Goal: Task Accomplishment & Management: Manage account settings

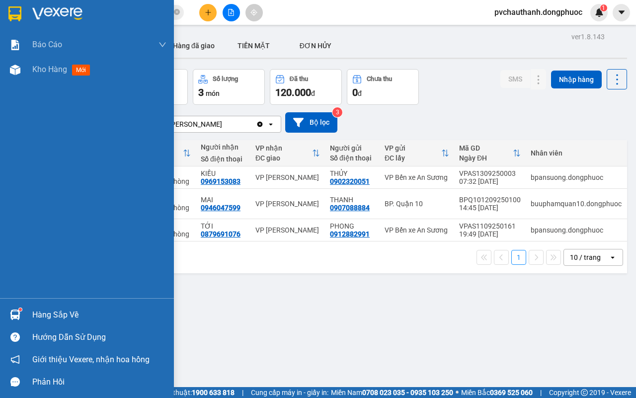
drag, startPoint x: 35, startPoint y: 314, endPoint x: 42, endPoint y: 323, distance: 11.3
click at [42, 323] on div "Hàng sắp về" at bounding box center [87, 315] width 174 height 22
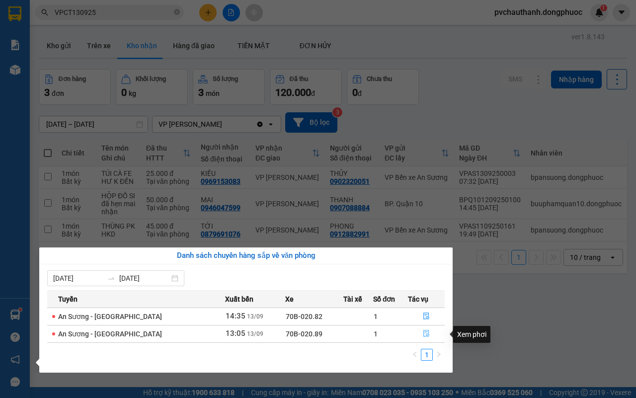
click at [423, 333] on icon "file-done" at bounding box center [426, 333] width 7 height 7
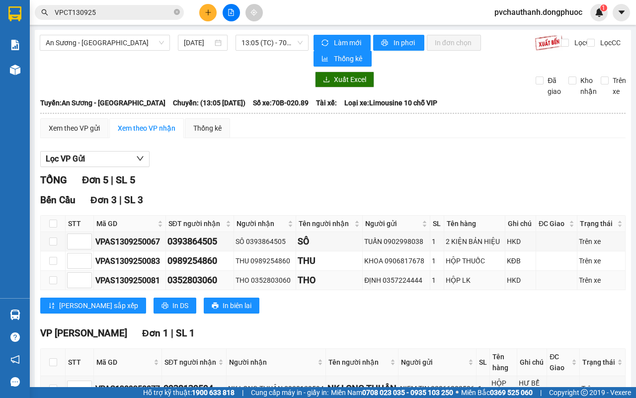
scroll to position [162, 0]
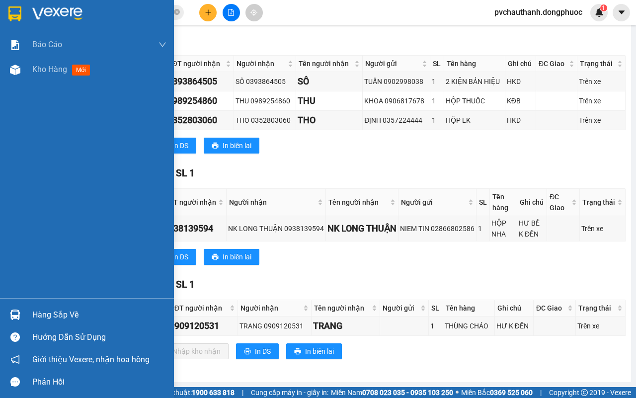
click at [56, 316] on div "Hàng sắp về" at bounding box center [99, 315] width 134 height 15
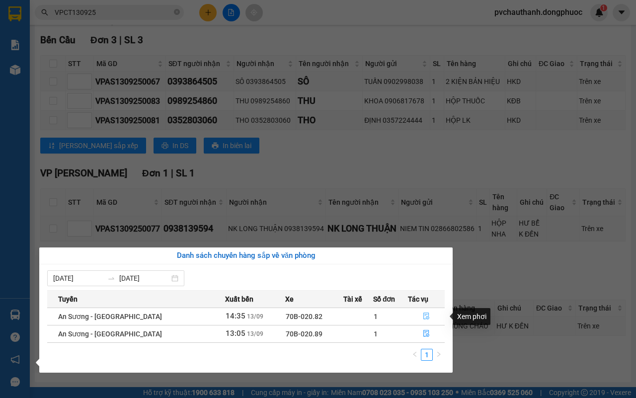
click at [425, 314] on icon "file-done" at bounding box center [426, 316] width 6 height 7
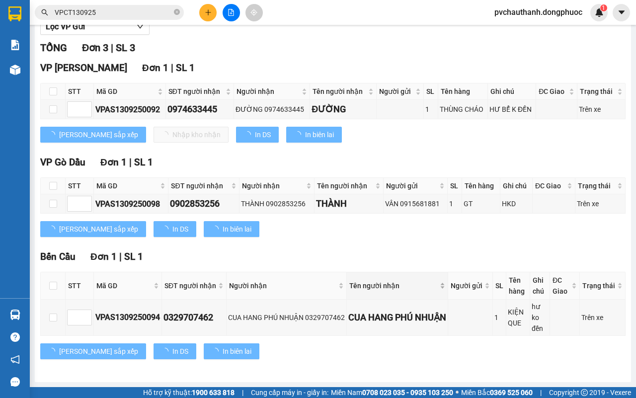
scroll to position [134, 0]
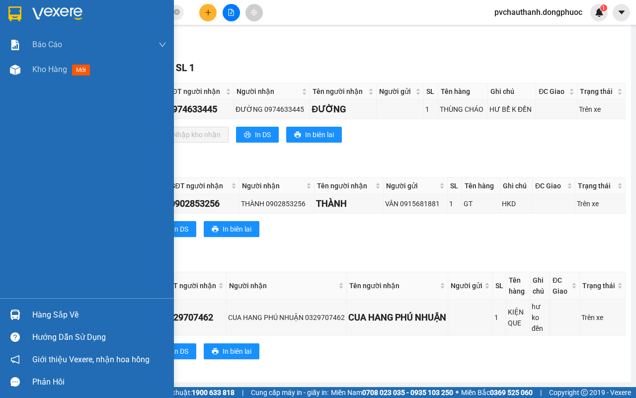
click at [40, 309] on div "Hàng sắp về" at bounding box center [99, 315] width 134 height 15
click at [28, 183] on div "Báo cáo Mẫu 1: Báo cáo dòng tiền Mẫu 2: Doanh số tạo đơn theo Văn phòng, nhân v…" at bounding box center [87, 199] width 174 height 398
click at [41, 65] on span "Kho hàng" at bounding box center [49, 69] width 35 height 9
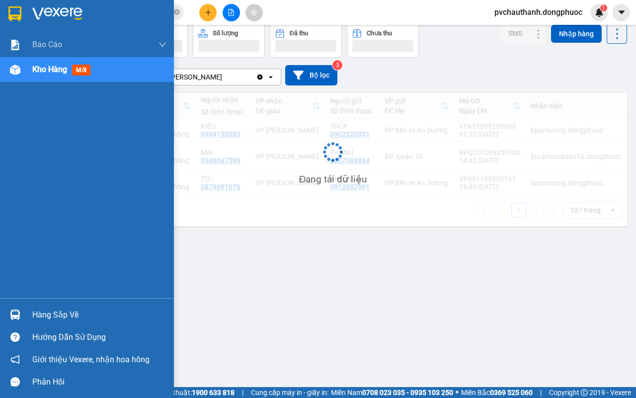
scroll to position [46, 0]
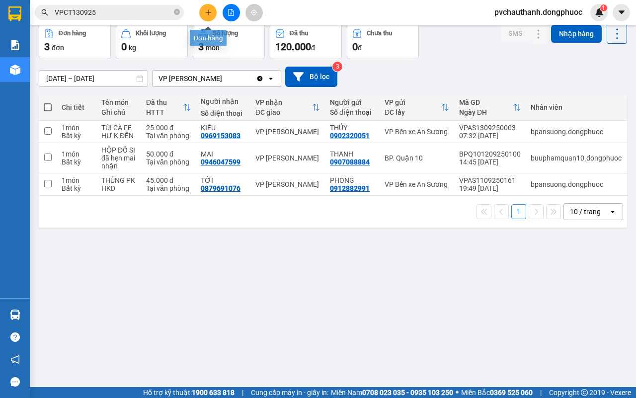
click at [209, 11] on icon "plus" at bounding box center [208, 12] width 7 height 7
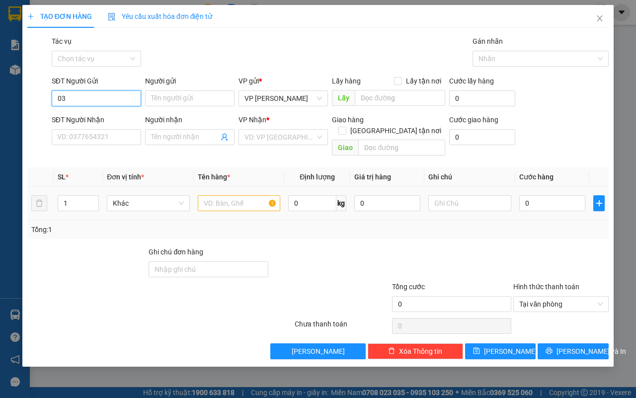
type input "0"
type input "0942624191"
click at [112, 115] on div "0942624191 - TRÚC" at bounding box center [97, 118] width 78 height 11
type input "TRÚC"
type input "0962946929"
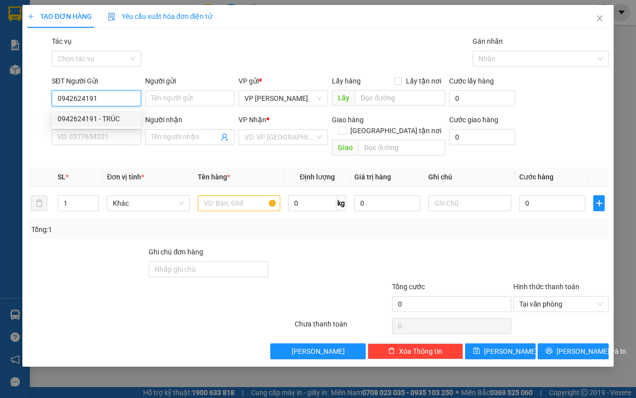
type input "NGỌC TRÂM"
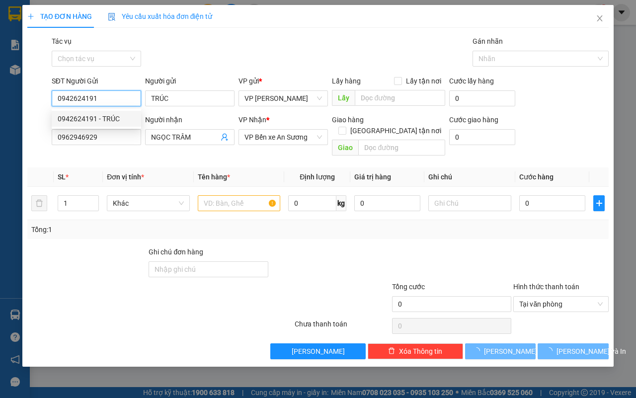
type input "25.000"
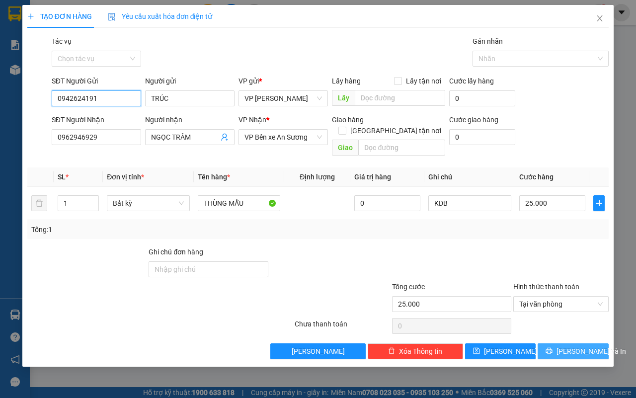
type input "0942624191"
click at [583, 346] on span "[PERSON_NAME] và In" at bounding box center [591, 351] width 70 height 11
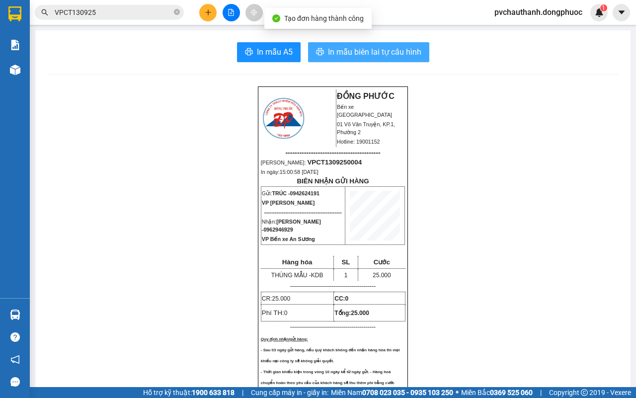
drag, startPoint x: 358, startPoint y: 45, endPoint x: 354, endPoint y: 41, distance: 6.0
click at [375, 55] on span "In mẫu biên lai tự cấu hình" at bounding box center [374, 52] width 93 height 12
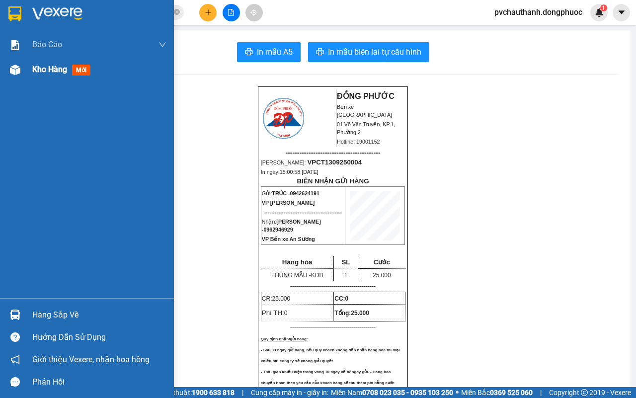
click at [46, 61] on div "Kho hàng mới" at bounding box center [99, 69] width 134 height 25
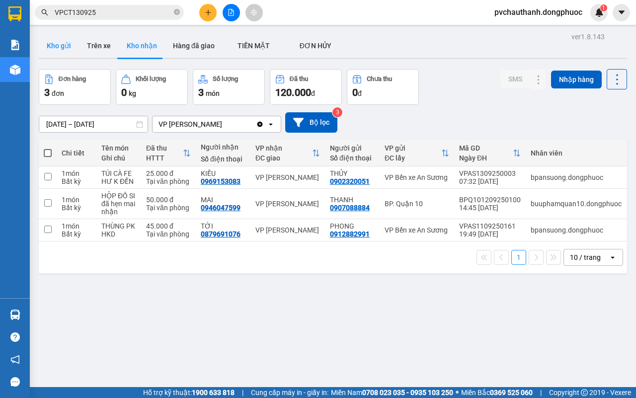
click at [56, 47] on button "Kho gửi" at bounding box center [59, 46] width 40 height 24
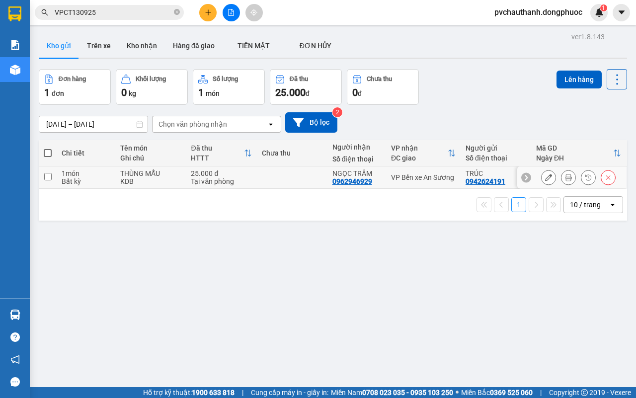
click at [282, 179] on td at bounding box center [292, 177] width 71 height 22
checkbox input "true"
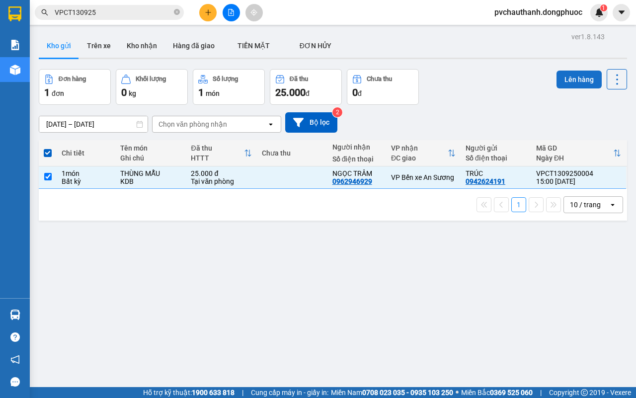
click at [560, 80] on button "Lên hàng" at bounding box center [578, 80] width 45 height 18
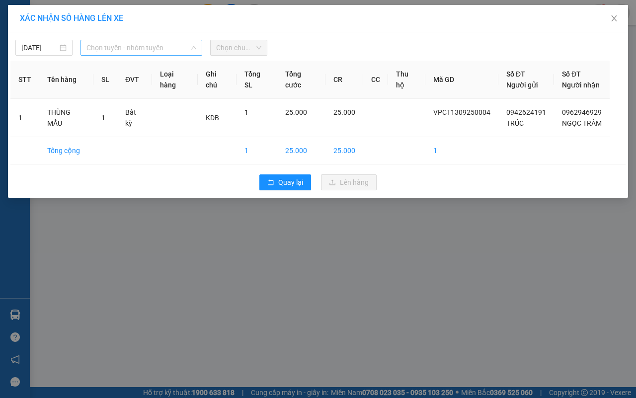
click at [123, 45] on span "Chọn tuyến - nhóm tuyến" at bounding box center [141, 47] width 110 height 15
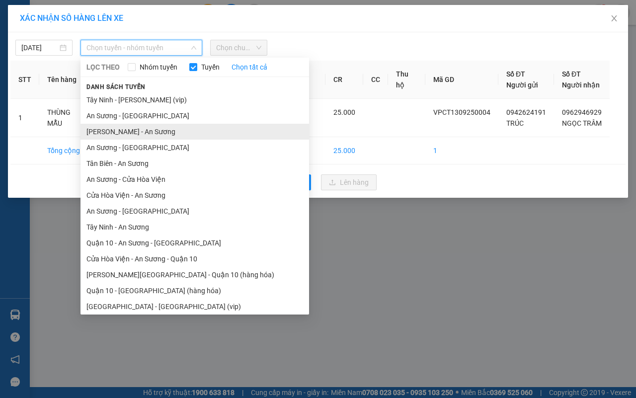
click at [135, 132] on li "[PERSON_NAME] - An Sương" at bounding box center [194, 132] width 229 height 16
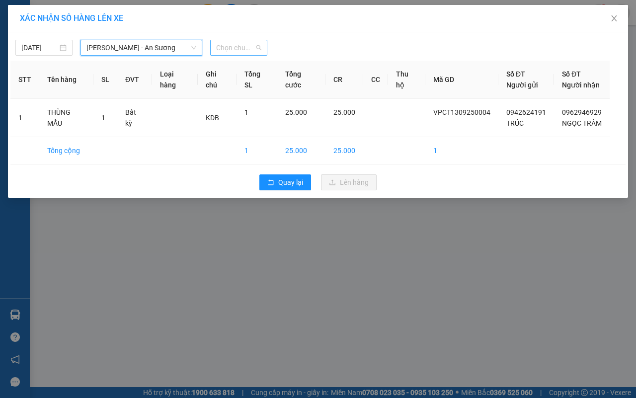
click at [236, 50] on span "Chọn chuyến" at bounding box center [238, 47] width 45 height 15
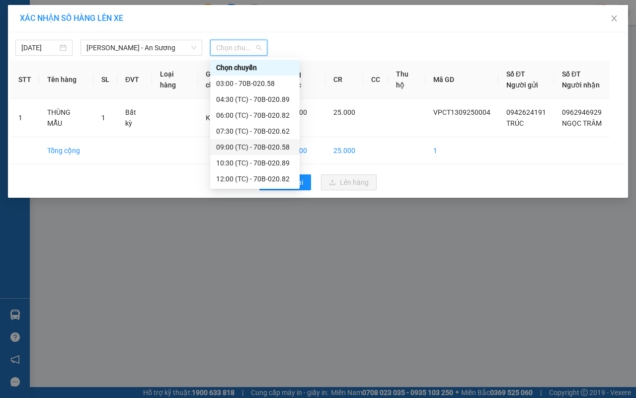
scroll to position [48, 0]
click at [244, 160] on div "15:00 (TC) - 70H-083.92" at bounding box center [255, 163] width 78 height 11
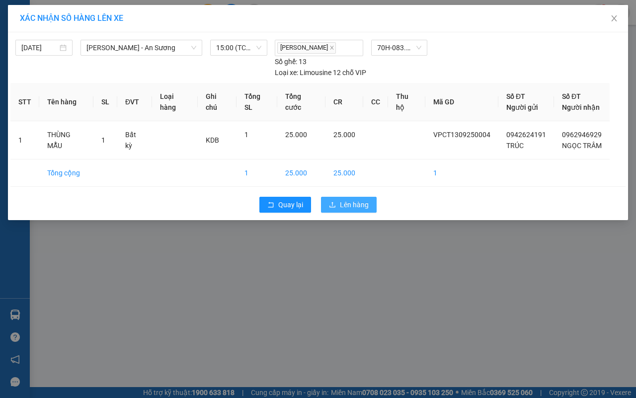
click at [358, 205] on span "Lên hàng" at bounding box center [354, 204] width 29 height 11
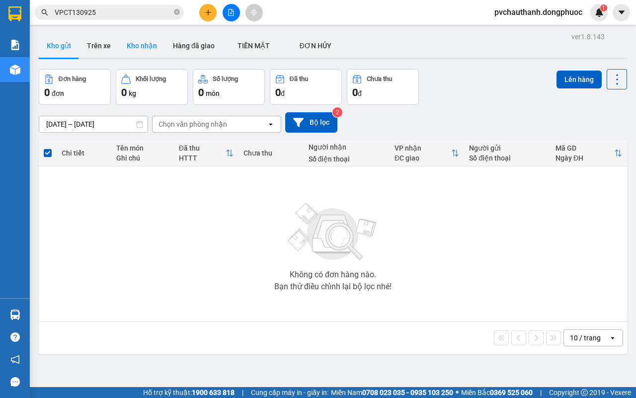
click at [135, 35] on button "Kho nhận" at bounding box center [142, 46] width 46 height 24
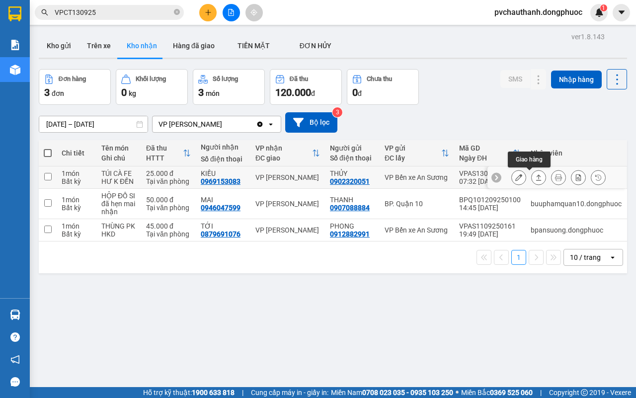
click at [535, 179] on icon at bounding box center [538, 177] width 7 height 7
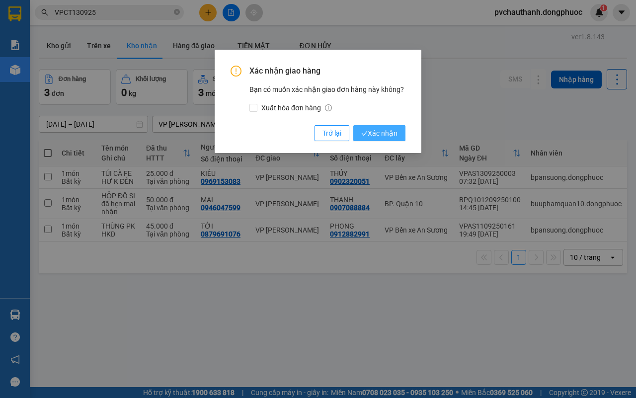
click at [379, 137] on span "Xác nhận" at bounding box center [379, 133] width 36 height 11
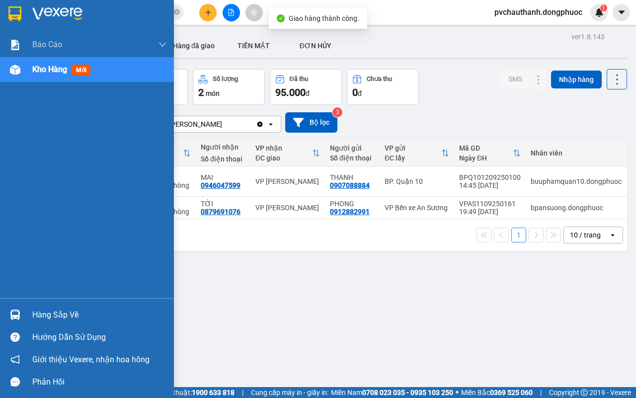
click at [50, 311] on div "Hàng sắp về" at bounding box center [99, 315] width 134 height 15
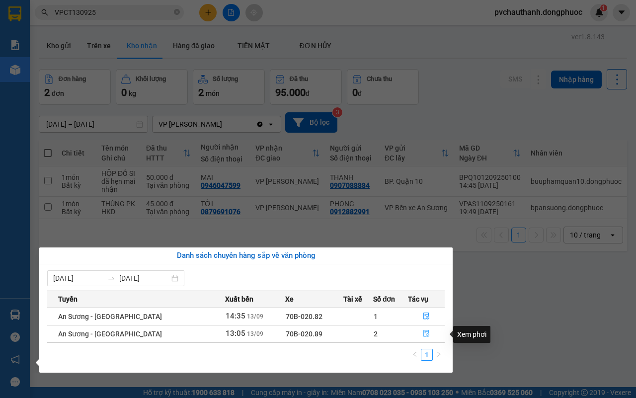
click at [425, 331] on icon "file-done" at bounding box center [426, 333] width 7 height 7
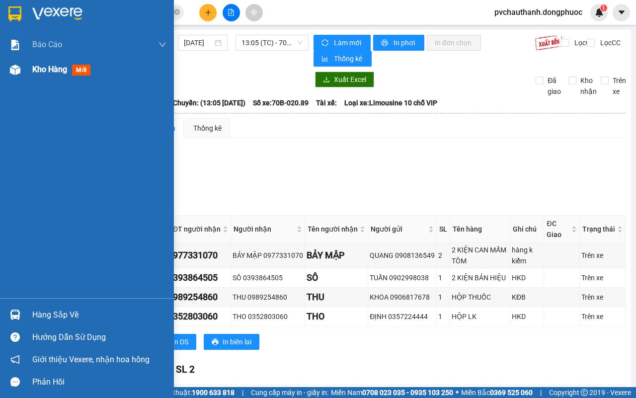
click at [51, 68] on span "Kho hàng" at bounding box center [49, 69] width 35 height 9
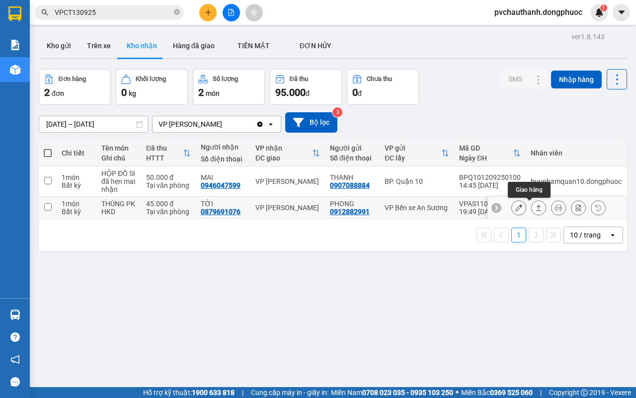
click at [535, 207] on icon at bounding box center [538, 207] width 7 height 7
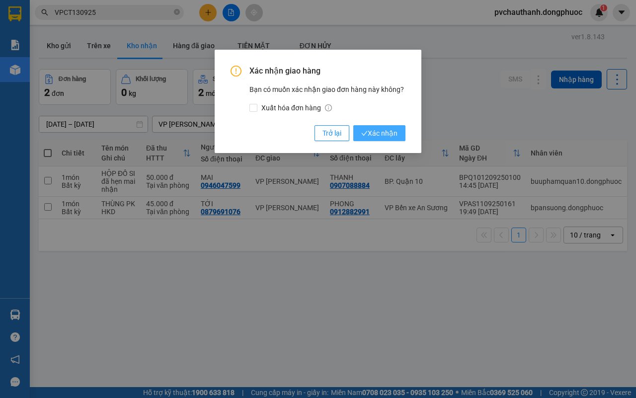
click at [381, 128] on button "Xác nhận" at bounding box center [379, 133] width 52 height 16
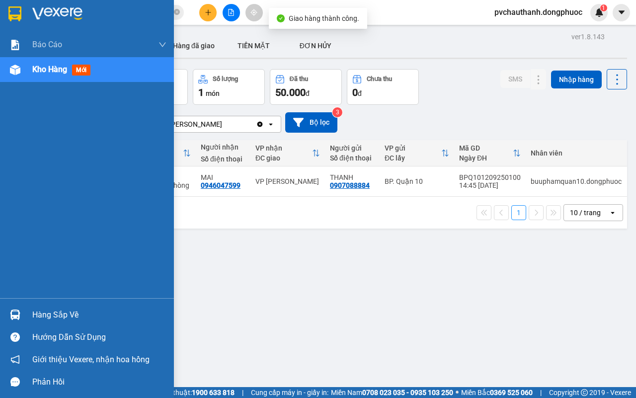
click at [35, 309] on div "Hàng sắp về" at bounding box center [99, 315] width 134 height 15
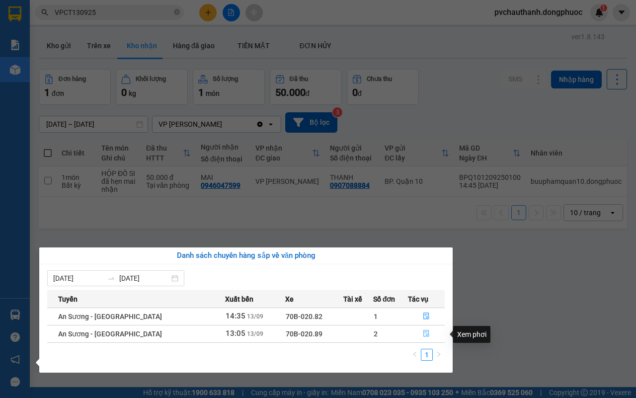
click at [423, 331] on icon "file-done" at bounding box center [426, 333] width 7 height 7
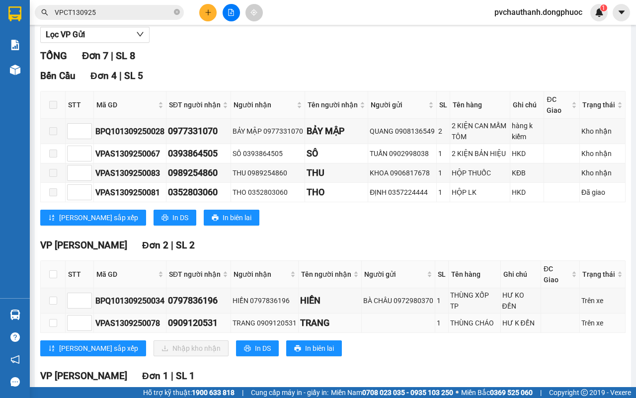
scroll to position [235, 0]
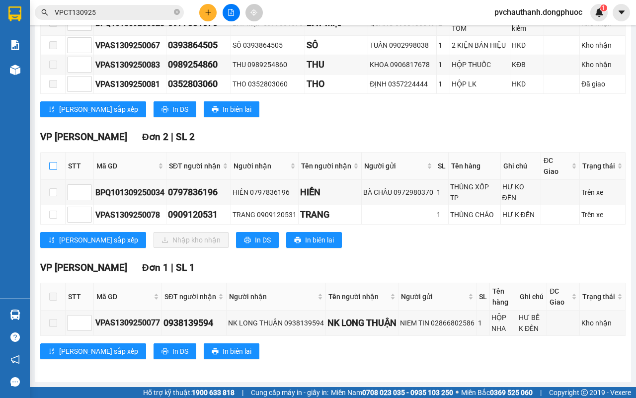
click at [54, 163] on input "checkbox" at bounding box center [53, 166] width 8 height 8
checkbox input "true"
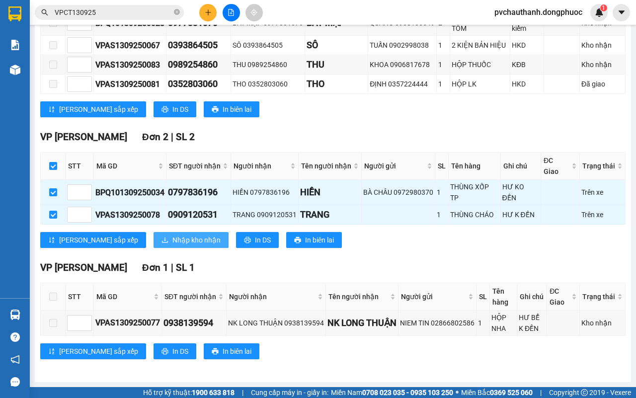
click at [172, 238] on span "Nhập kho nhận" at bounding box center [196, 240] width 48 height 11
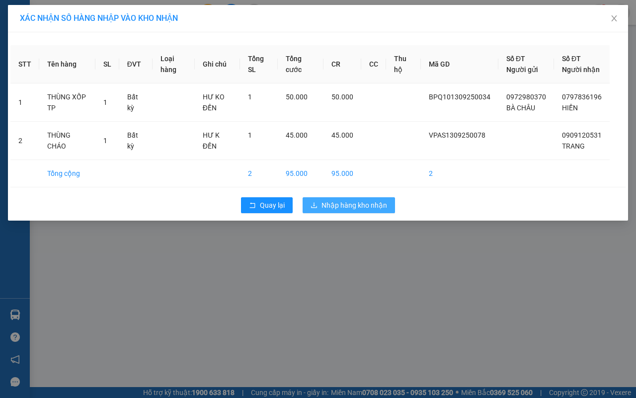
click at [353, 211] on span "Nhập hàng kho nhận" at bounding box center [354, 205] width 66 height 11
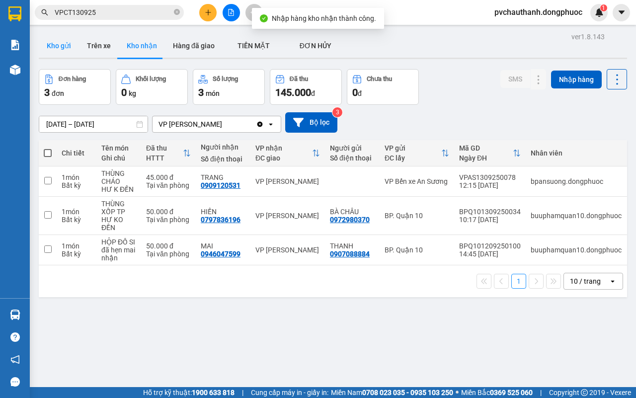
click at [70, 45] on button "Kho gửi" at bounding box center [59, 46] width 40 height 24
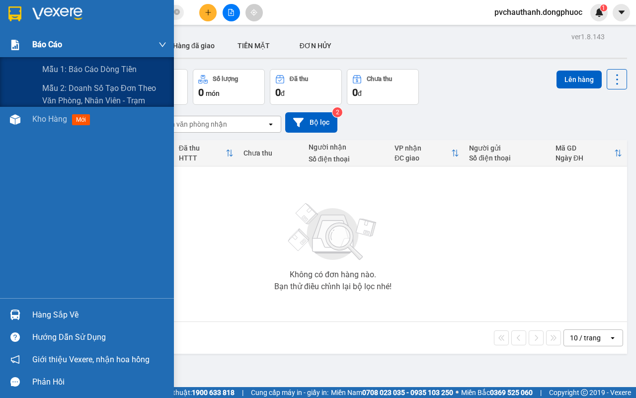
click at [63, 44] on div "Báo cáo" at bounding box center [99, 44] width 134 height 25
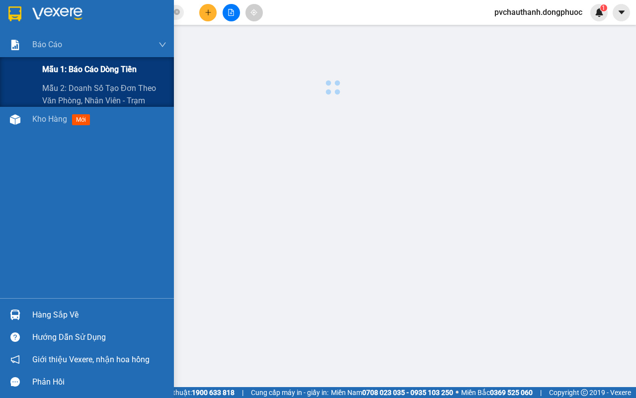
click at [97, 65] on span "Mẫu 1: Báo cáo dòng tiền" at bounding box center [89, 69] width 94 height 12
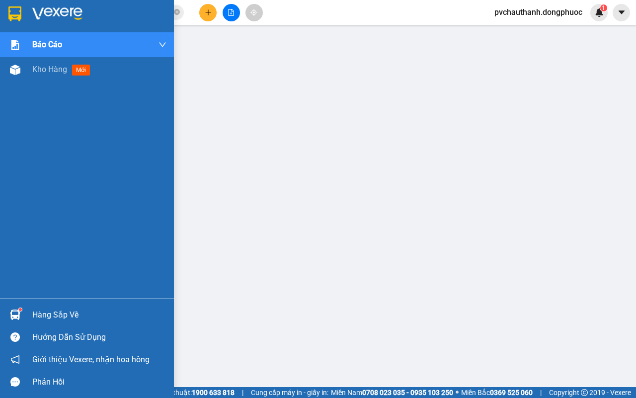
click at [50, 310] on div "Hàng sắp về" at bounding box center [99, 315] width 134 height 15
click at [46, 71] on span "Kho hàng" at bounding box center [49, 69] width 35 height 9
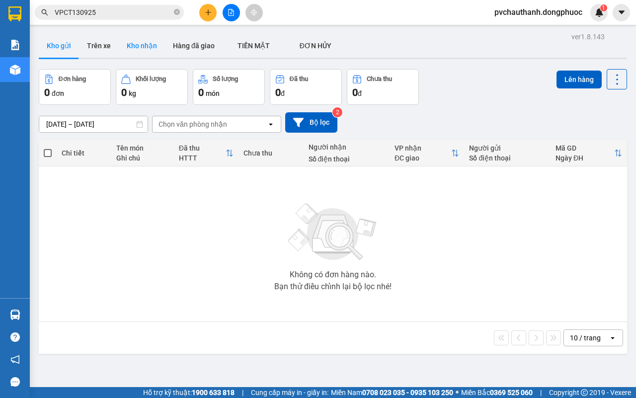
click at [150, 45] on button "Kho nhận" at bounding box center [142, 46] width 46 height 24
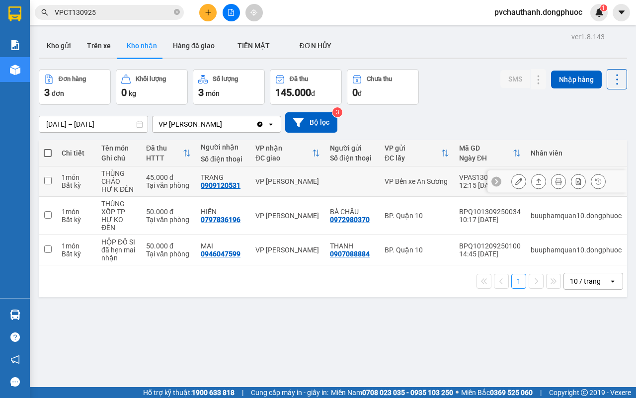
click at [535, 182] on icon at bounding box center [538, 181] width 7 height 7
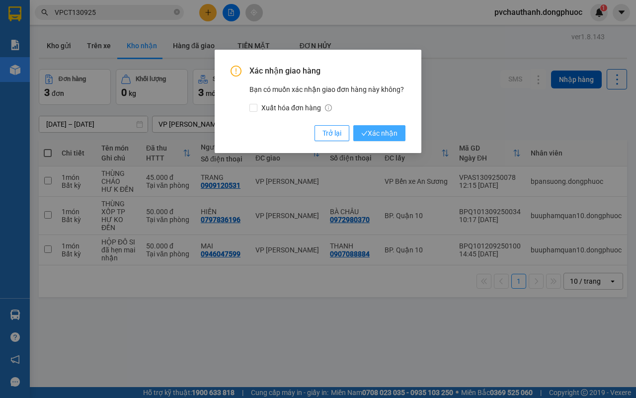
click at [360, 131] on button "Xác nhận" at bounding box center [379, 133] width 52 height 16
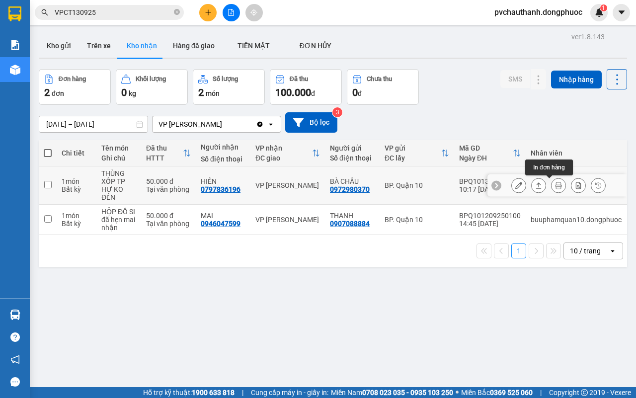
click at [555, 184] on icon at bounding box center [558, 185] width 7 height 7
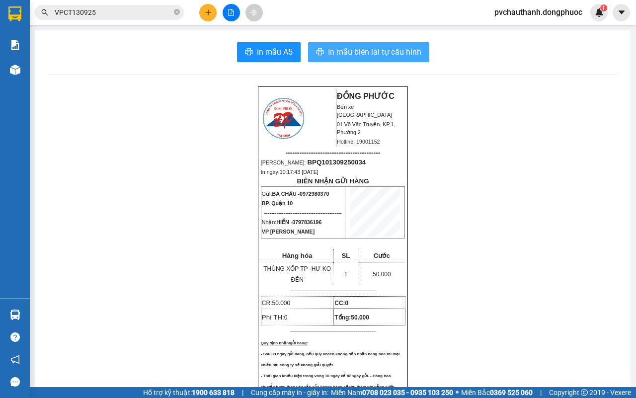
click at [381, 53] on span "In mẫu biên lai tự cấu hình" at bounding box center [374, 52] width 93 height 12
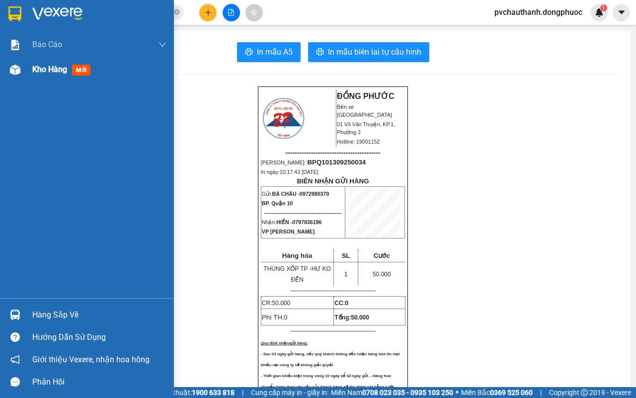
click at [55, 71] on span "Kho hàng" at bounding box center [49, 69] width 35 height 9
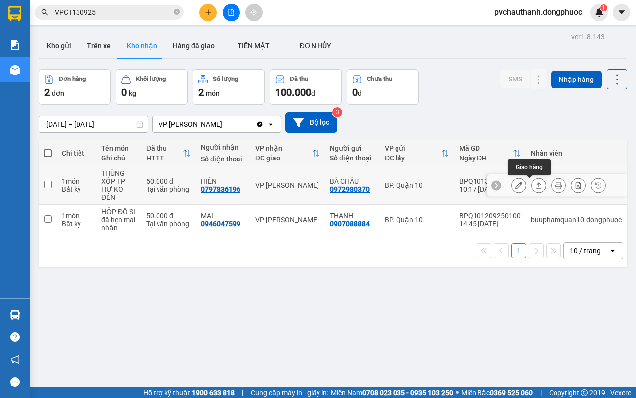
click at [533, 187] on button at bounding box center [539, 185] width 14 height 17
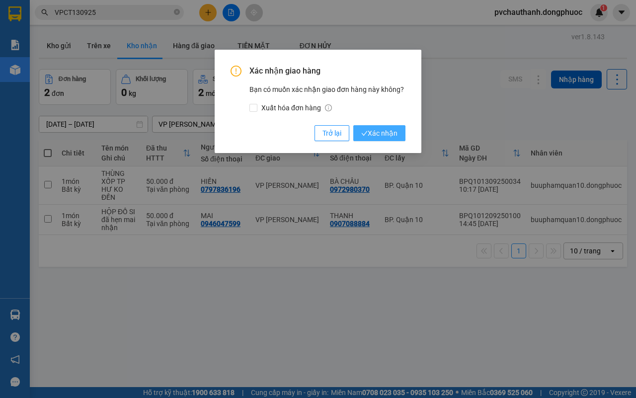
click at [382, 135] on span "Xác nhận" at bounding box center [379, 133] width 36 height 11
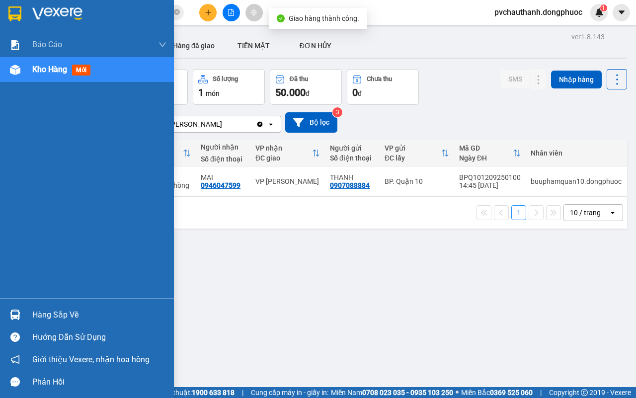
click at [37, 317] on div "Hàng sắp về" at bounding box center [99, 315] width 134 height 15
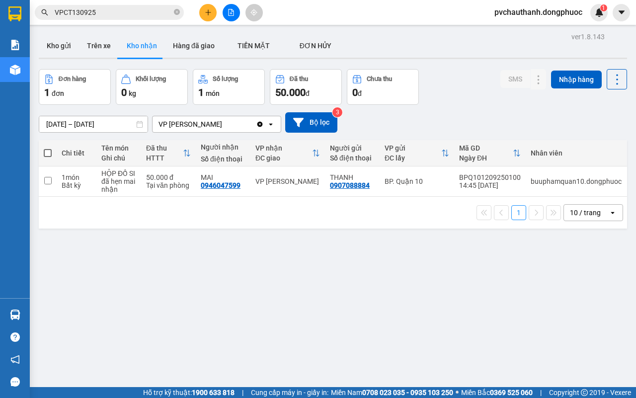
click at [256, 239] on section "Kết quả tìm kiếm ( 2 ) Bộ lọc Mã ĐH Trạng thái Món hàng Tổng cước Chưa cước Nhã…" at bounding box center [318, 199] width 636 height 398
